Goal: Consume media (video, audio): Consume media (video, audio)

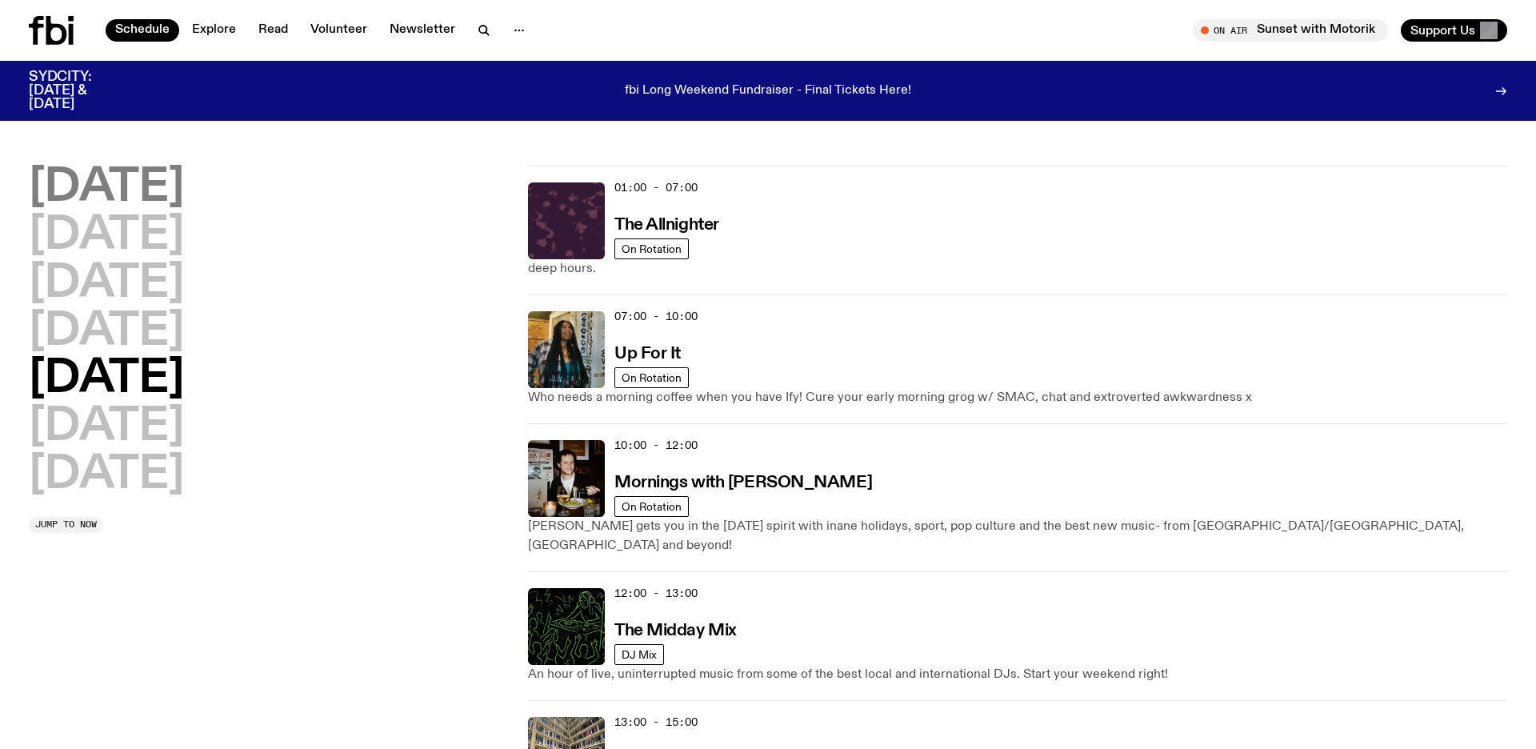
click at [106, 170] on h2 "[DATE]" at bounding box center [106, 188] width 155 height 45
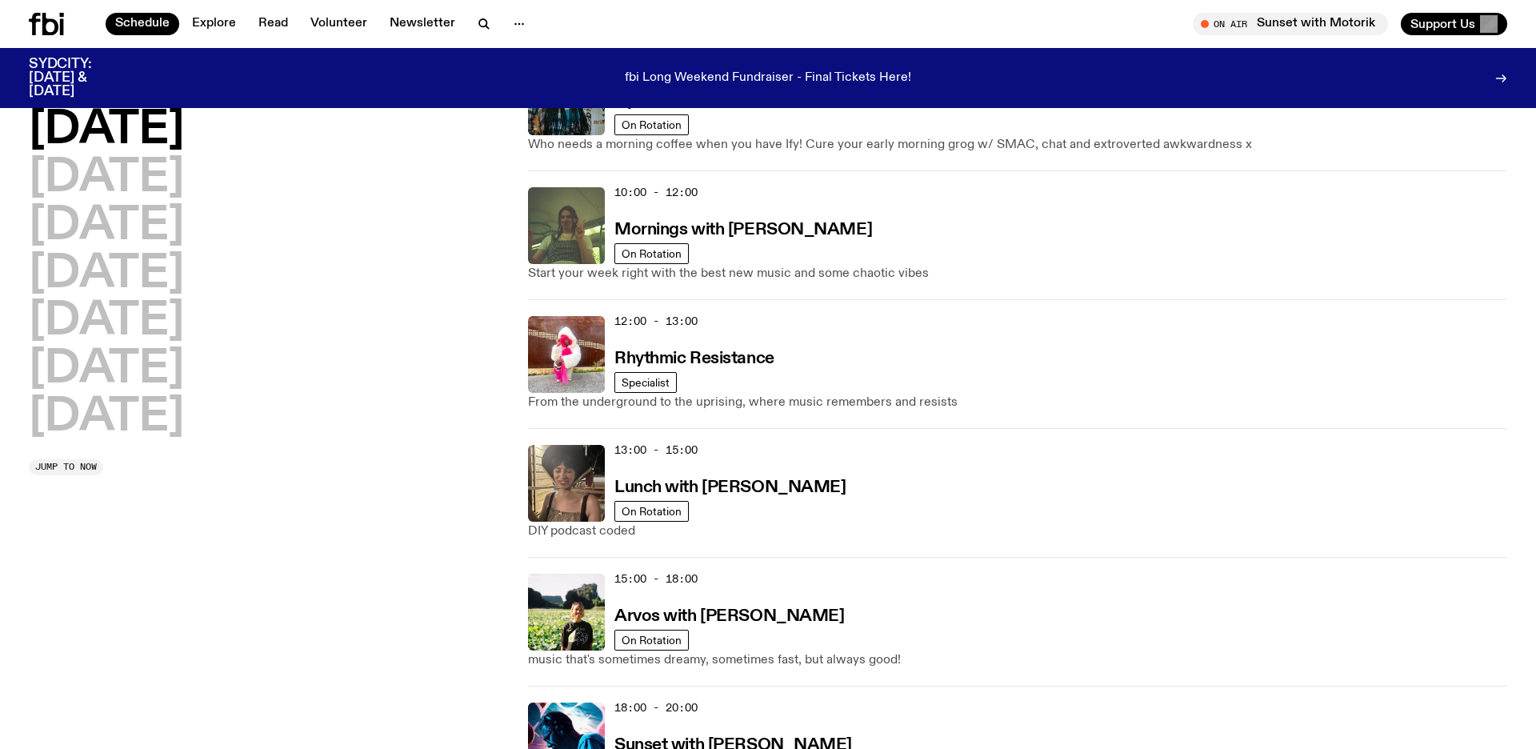
scroll to position [269, 0]
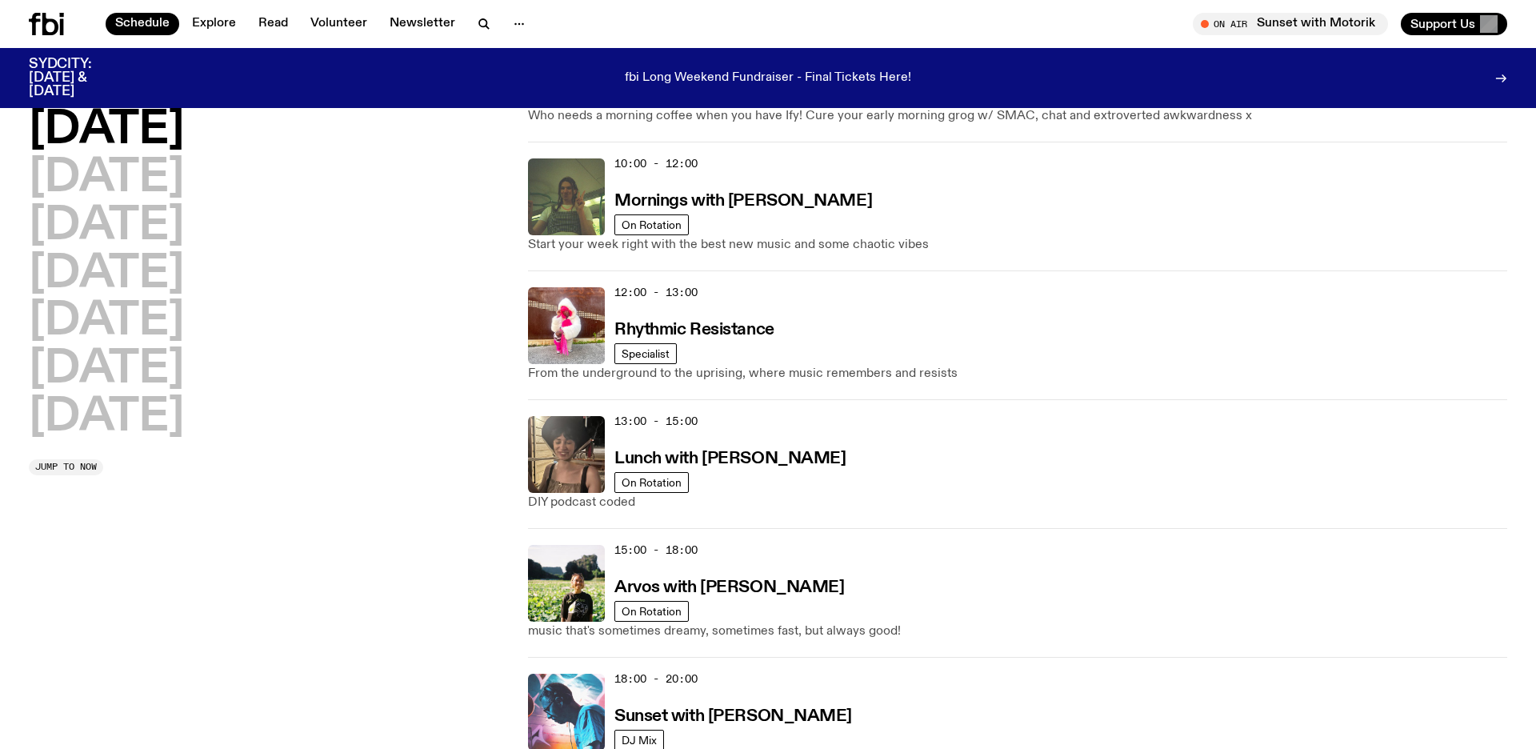
click at [541, 738] on img at bounding box center [566, 711] width 77 height 77
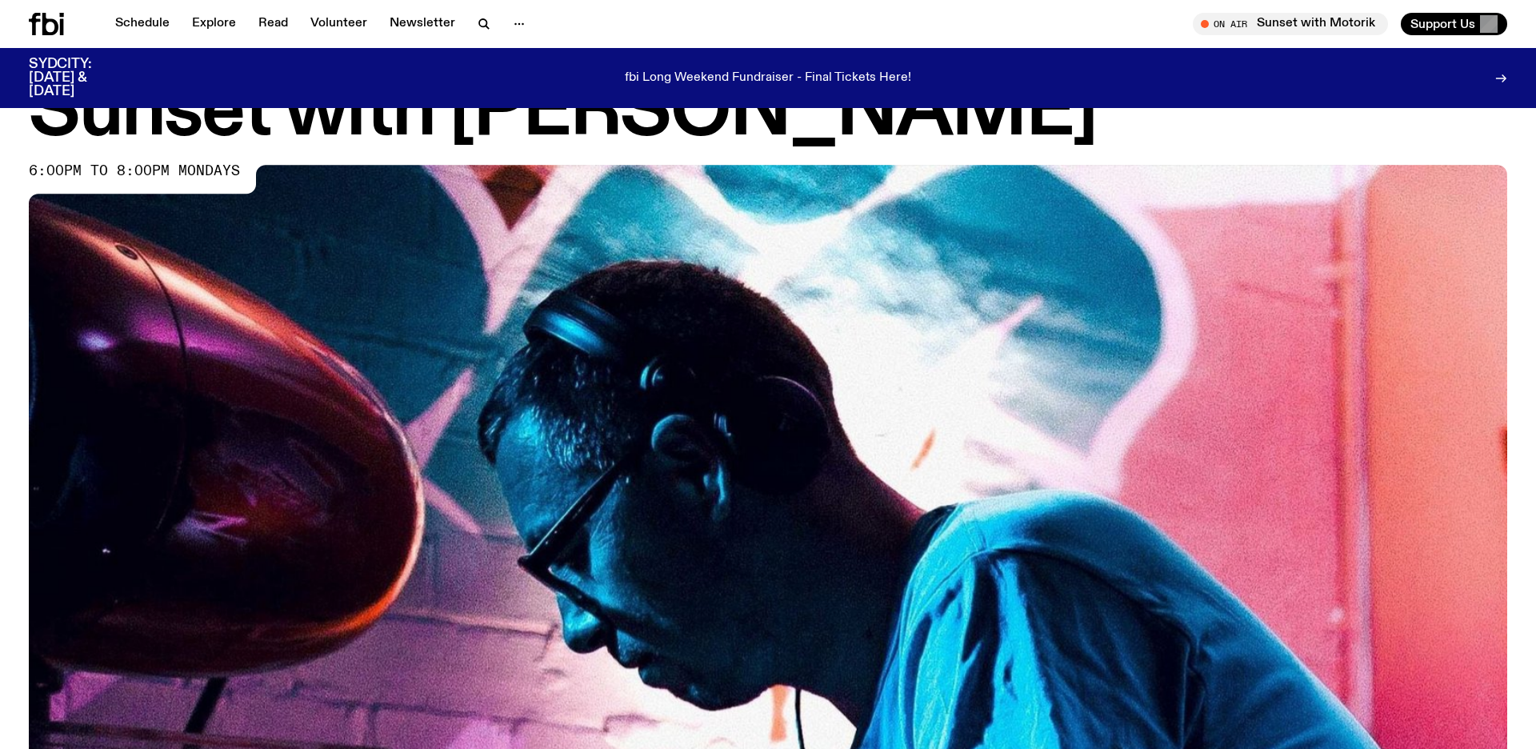
scroll to position [775, 0]
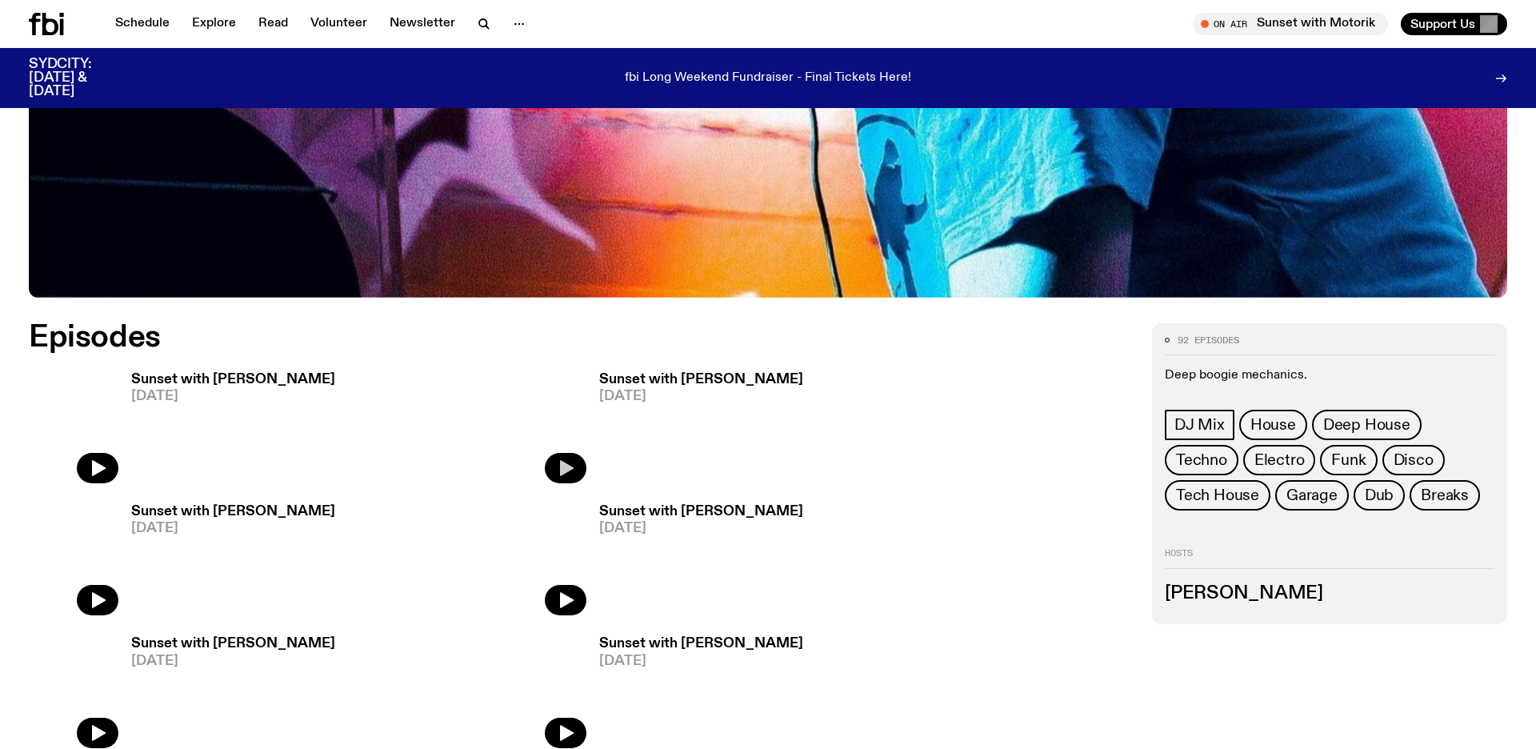
click at [556, 470] on icon "button" at bounding box center [565, 467] width 19 height 19
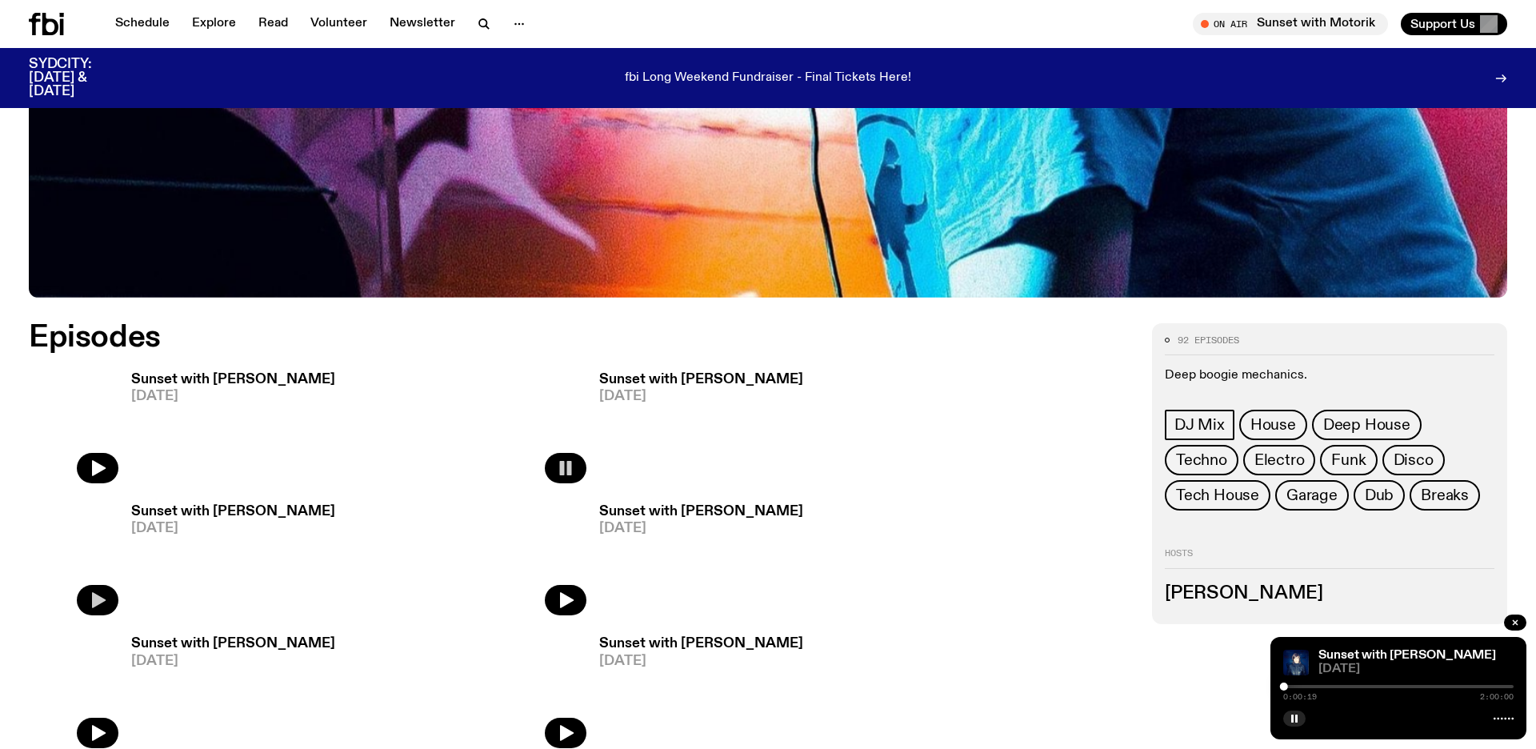
click at [86, 595] on button "button" at bounding box center [98, 600] width 42 height 30
click at [1307, 662] on img at bounding box center [1296, 662] width 26 height 26
